Goal: Task Accomplishment & Management: Use online tool/utility

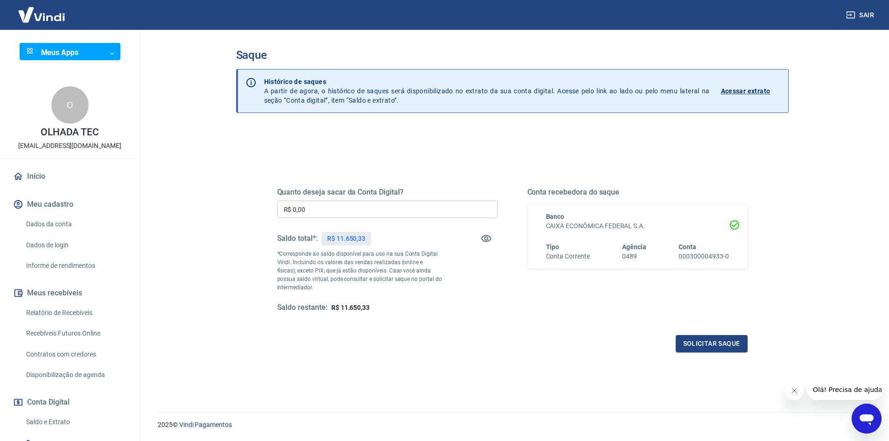
drag, startPoint x: 333, startPoint y: 238, endPoint x: 365, endPoint y: 239, distance: 32.7
click at [346, 238] on p "R$ 11.650,33" at bounding box center [346, 239] width 38 height 10
click at [365, 239] on p "R$ 11.650,33" at bounding box center [346, 239] width 38 height 10
click at [408, 208] on input "R$ 0,00" at bounding box center [387, 209] width 220 height 17
type input "R$ 11.650,33"
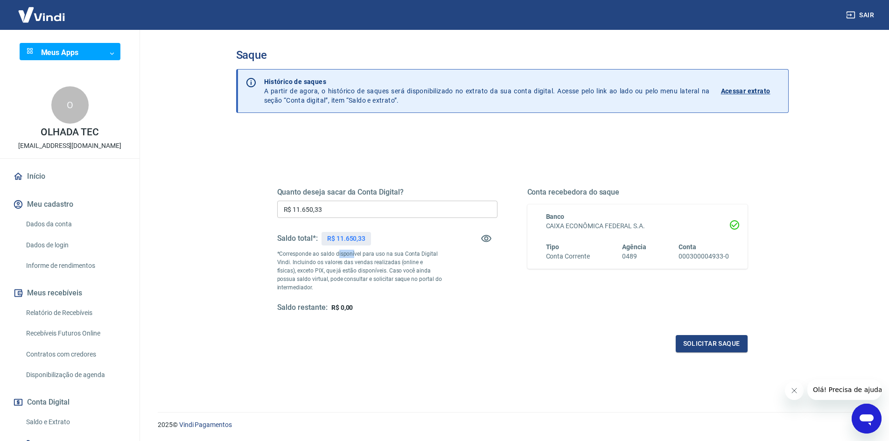
drag, startPoint x: 353, startPoint y: 258, endPoint x: 595, endPoint y: 309, distance: 248.0
click at [391, 263] on p "*Corresponde ao saldo disponível para uso na sua Conta Digital Vindi. Incluindo…" at bounding box center [359, 271] width 165 height 42
click at [708, 343] on button "Solicitar saque" at bounding box center [712, 343] width 72 height 17
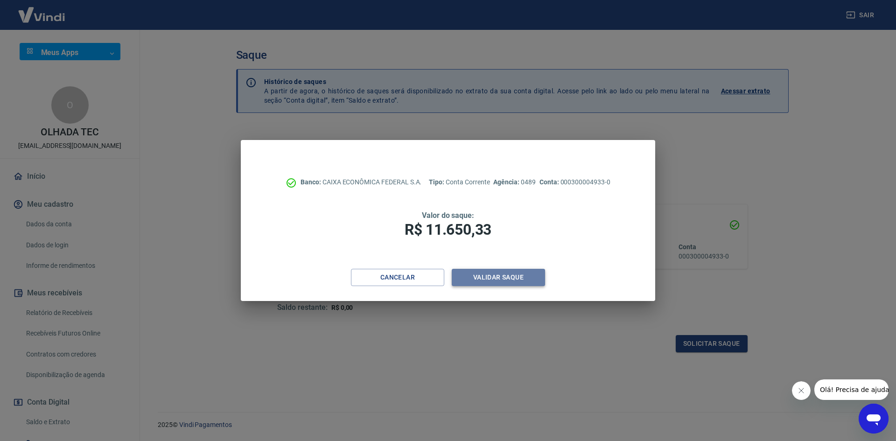
click at [507, 277] on button "Validar saque" at bounding box center [498, 277] width 93 height 17
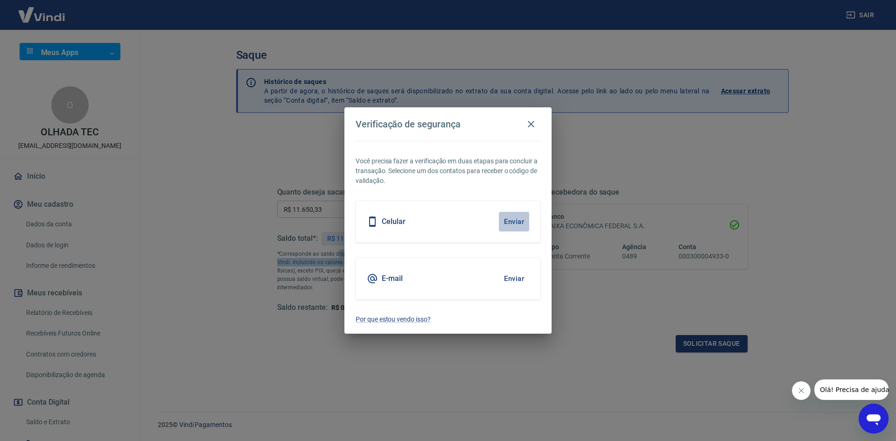
click at [522, 222] on button "Enviar" at bounding box center [514, 222] width 30 height 20
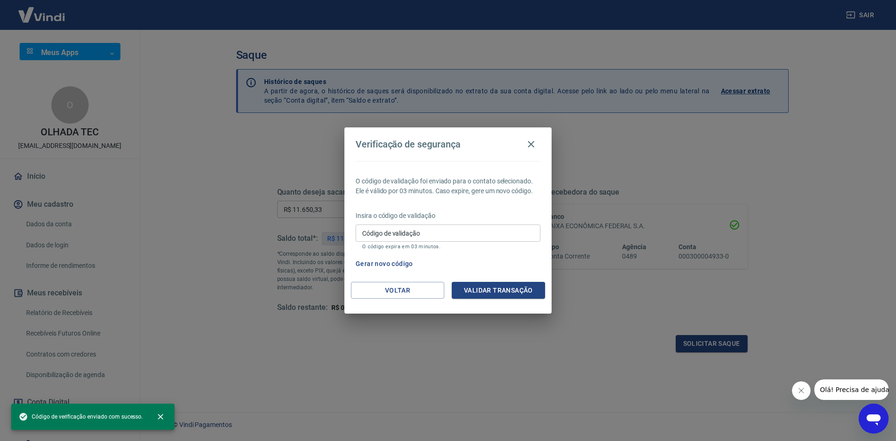
click at [469, 240] on input "Código de validação" at bounding box center [448, 232] width 185 height 17
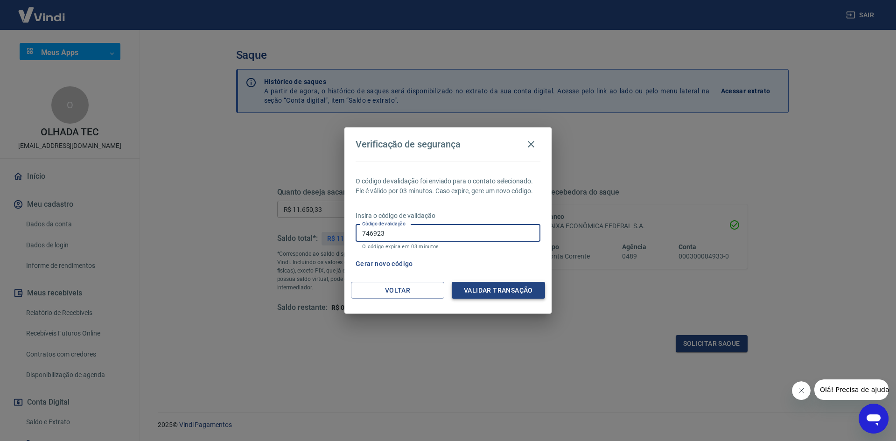
type input "746923"
click at [499, 290] on button "Validar transação" at bounding box center [498, 290] width 93 height 17
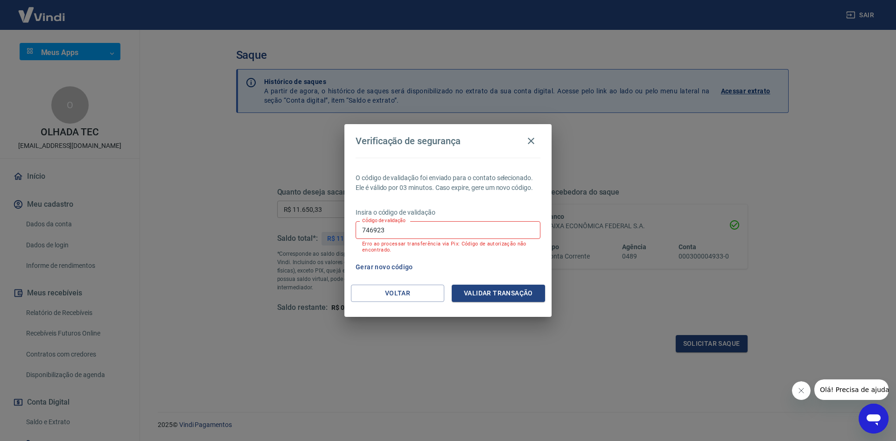
click at [457, 219] on div "Insira o código de validação Código de validação 746923 Código de validação Err…" at bounding box center [448, 231] width 185 height 47
click at [469, 231] on input "746923" at bounding box center [448, 229] width 185 height 17
click at [367, 264] on button "Gerar novo código" at bounding box center [384, 266] width 65 height 17
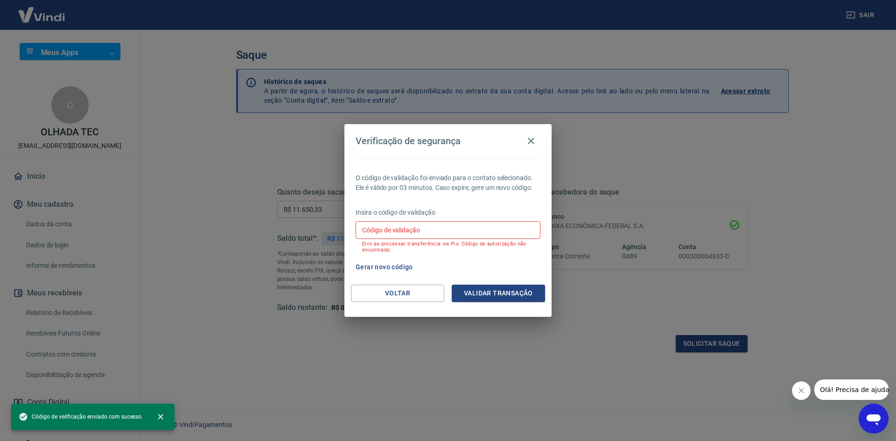
click at [470, 237] on input "Código de validação" at bounding box center [448, 229] width 185 height 17
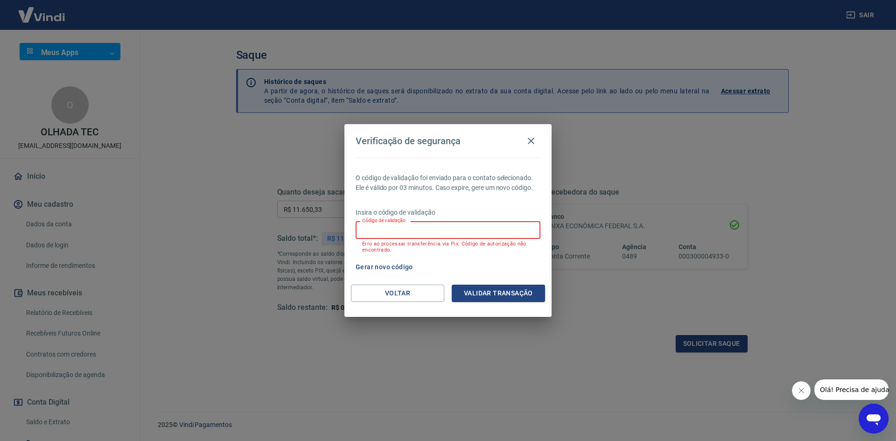
click at [502, 226] on input "Código de validação" at bounding box center [448, 229] width 185 height 17
click at [512, 244] on p "Erro ao processar transferência via Pix: Código de autorização não encontrado." at bounding box center [448, 247] width 172 height 12
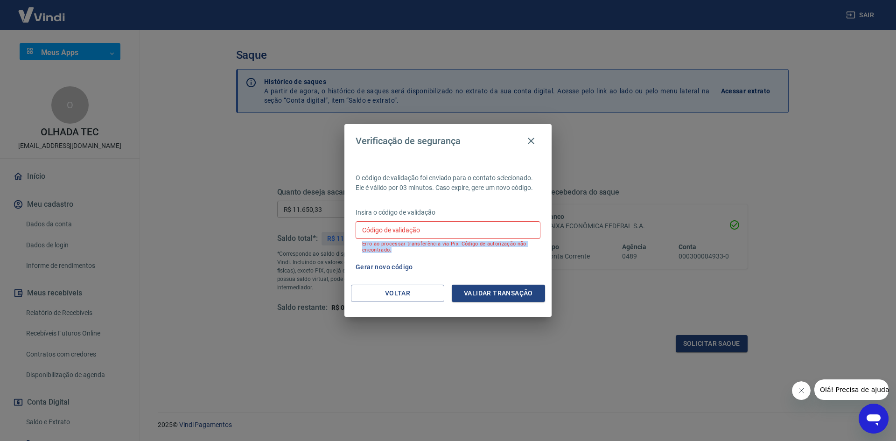
click at [512, 242] on p "Erro ao processar transferência via Pix: Código de autorização não encontrado." at bounding box center [448, 247] width 172 height 12
click at [535, 247] on div "Código de validação Código de validação Erro ao processar transferência via Pix…" at bounding box center [448, 236] width 185 height 31
drag, startPoint x: 400, startPoint y: 251, endPoint x: 354, endPoint y: 211, distance: 61.2
click at [354, 211] on div "O código de validação foi enviado para o contato selecionado. Ele é válido por …" at bounding box center [447, 221] width 207 height 127
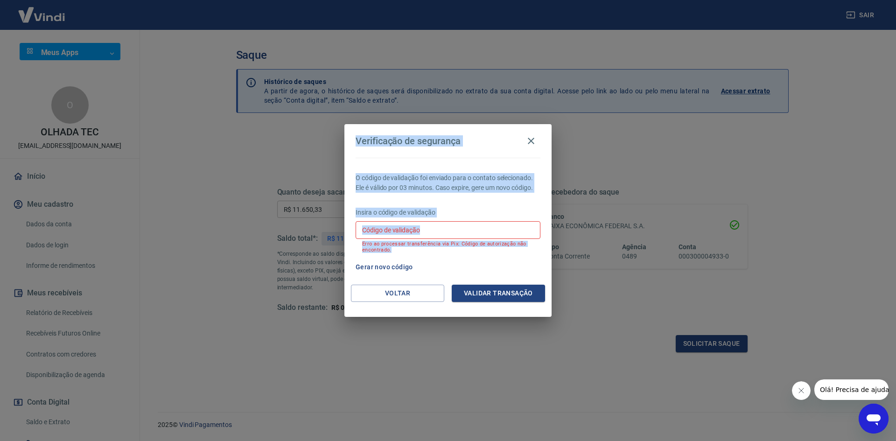
drag, startPoint x: 355, startPoint y: 142, endPoint x: 426, endPoint y: 267, distance: 143.9
click at [426, 267] on div "Verificação de segurança O código de validação foi enviado para o contato selec…" at bounding box center [447, 220] width 207 height 192
click at [426, 267] on div "Gerar novo código" at bounding box center [446, 266] width 188 height 17
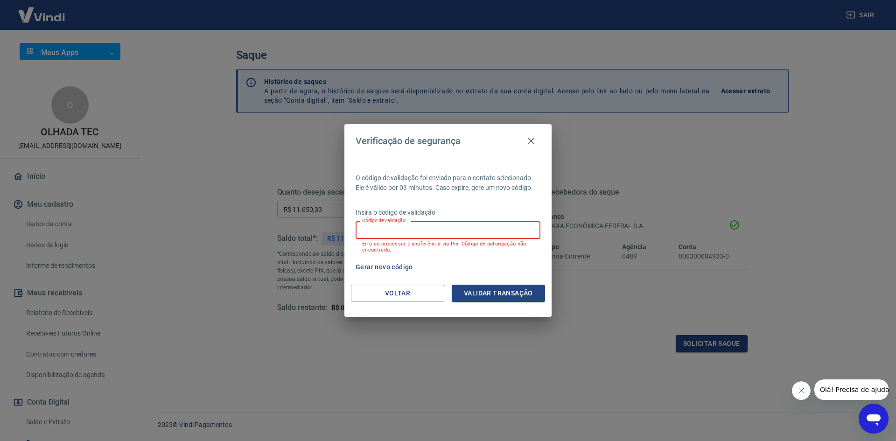
click at [488, 229] on input "Código de validação" at bounding box center [448, 229] width 185 height 17
click at [421, 287] on button "Voltar" at bounding box center [397, 293] width 93 height 17
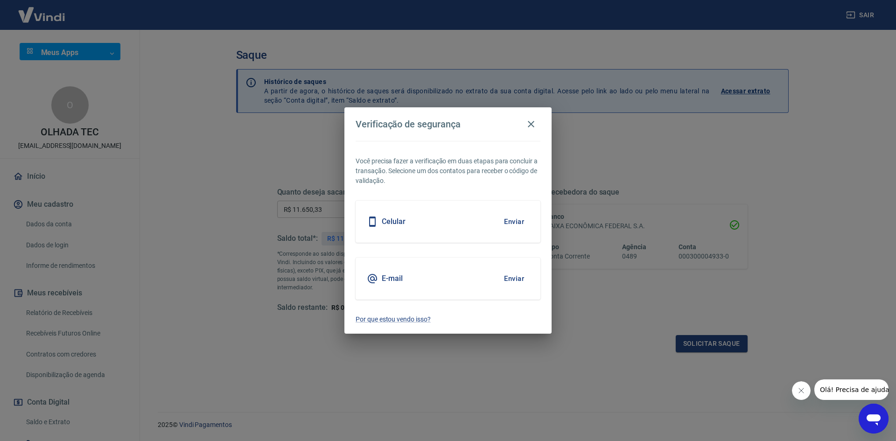
click at [515, 223] on button "Enviar" at bounding box center [514, 222] width 30 height 20
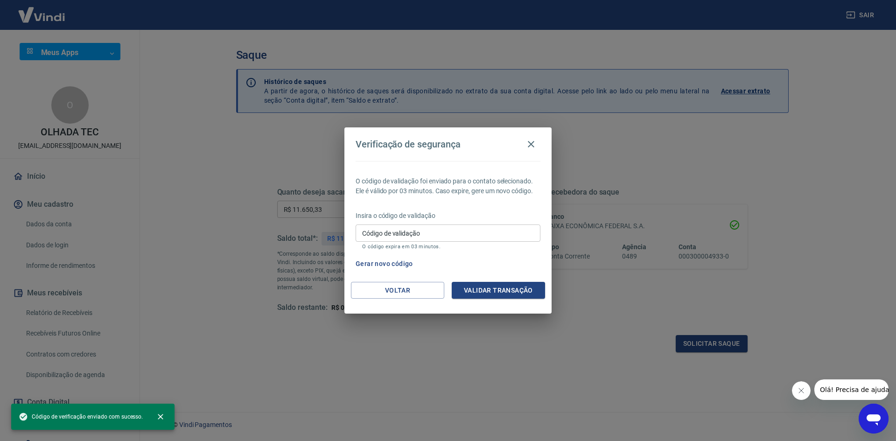
click at [509, 233] on input "Código de validação" at bounding box center [448, 232] width 185 height 17
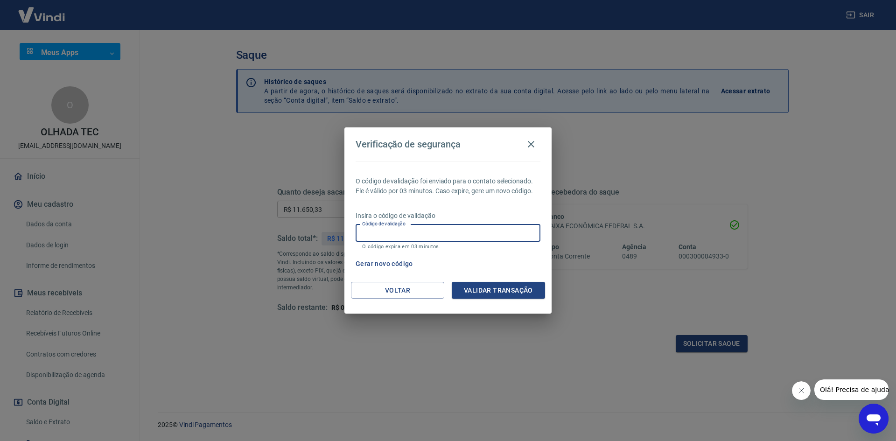
click at [401, 266] on button "Gerar novo código" at bounding box center [384, 263] width 65 height 17
click at [411, 289] on button "Voltar" at bounding box center [397, 290] width 93 height 17
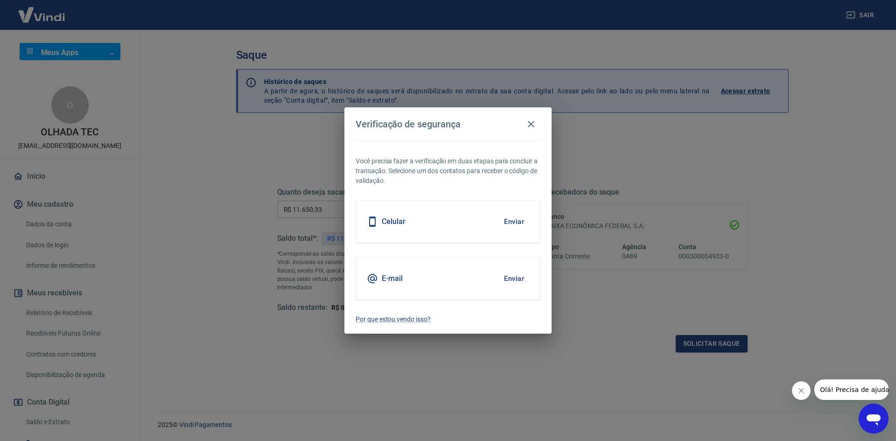
click at [511, 281] on button "Enviar" at bounding box center [514, 279] width 30 height 20
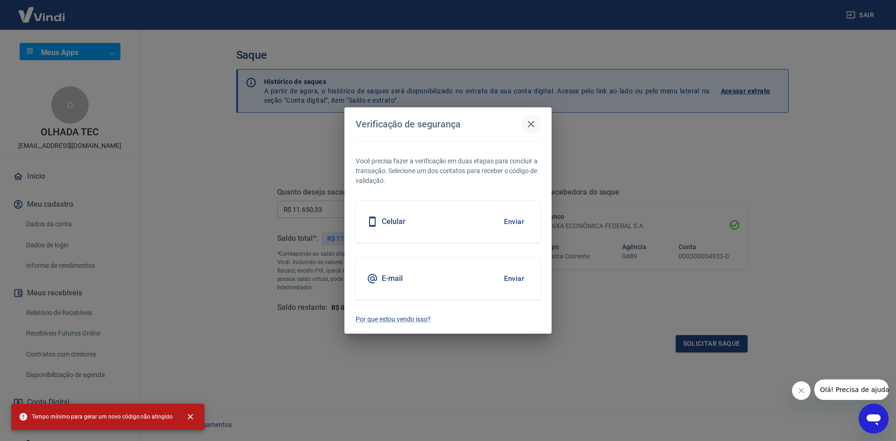
click at [530, 127] on icon "button" at bounding box center [530, 124] width 11 height 11
